Goal: Communication & Community: Connect with others

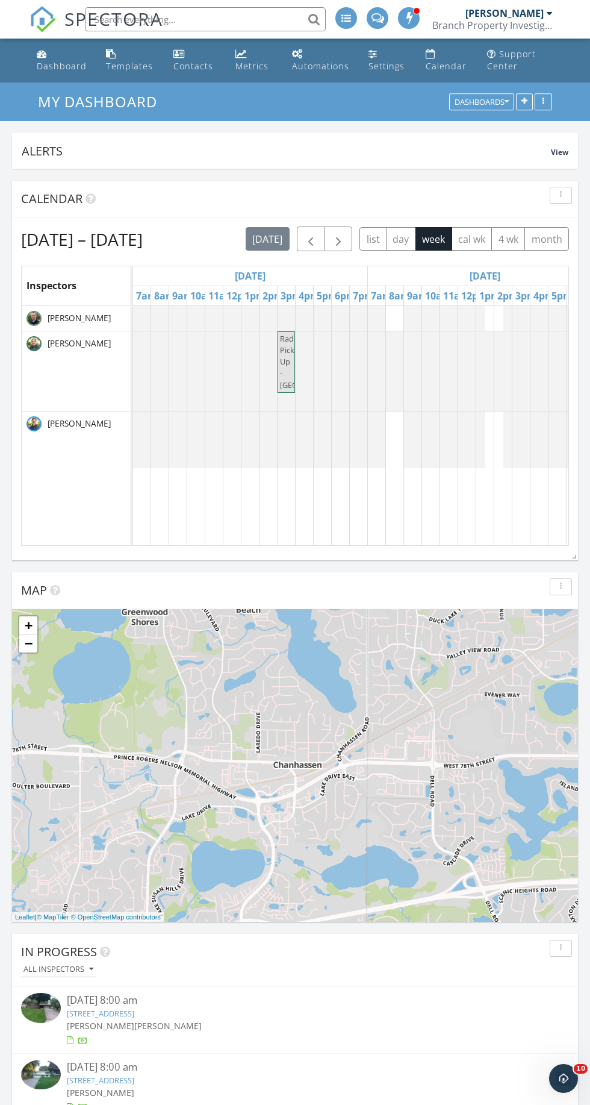
click at [389, 488] on td at bounding box center [395, 426] width 18 height 240
click at [381, 14] on span at bounding box center [378, 16] width 13 height 11
